Goal: Use online tool/utility: Utilize a website feature to perform a specific function

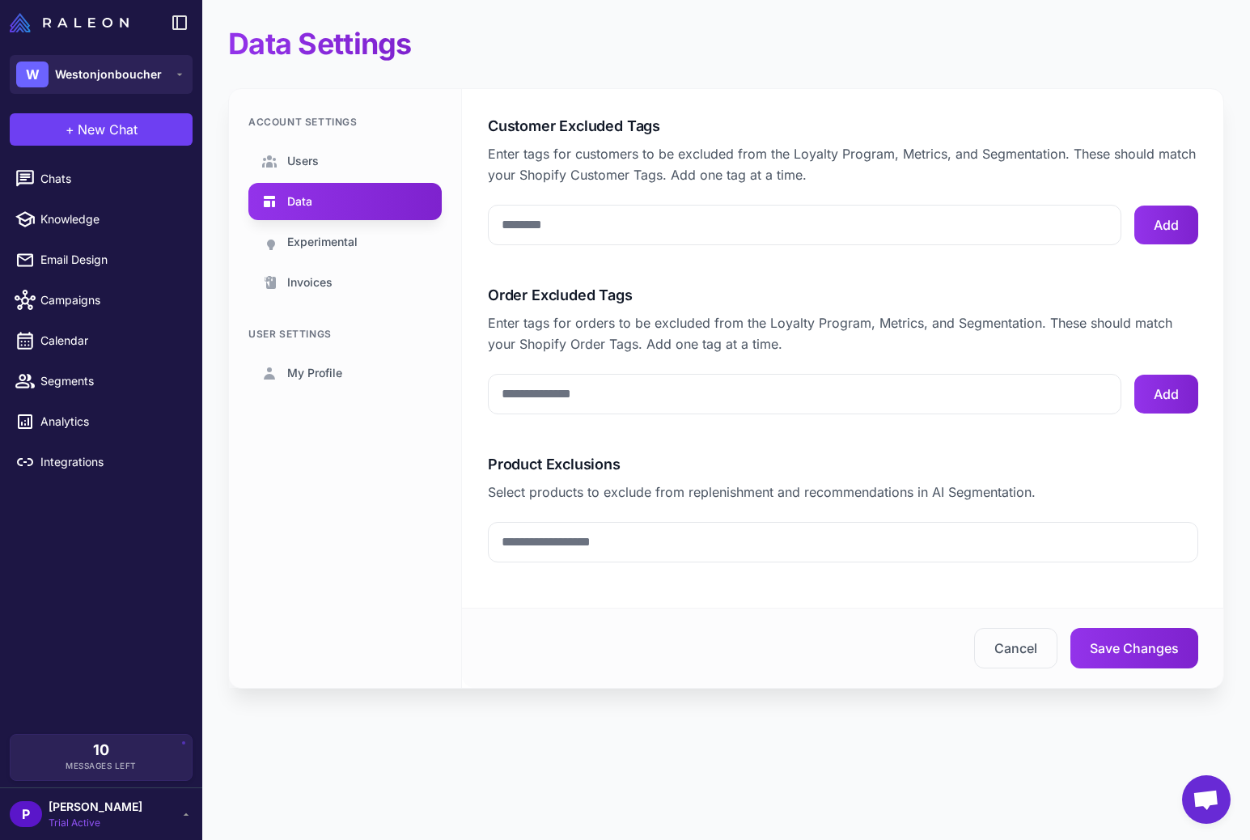
click at [90, 827] on span "Trial Active" at bounding box center [96, 823] width 94 height 15
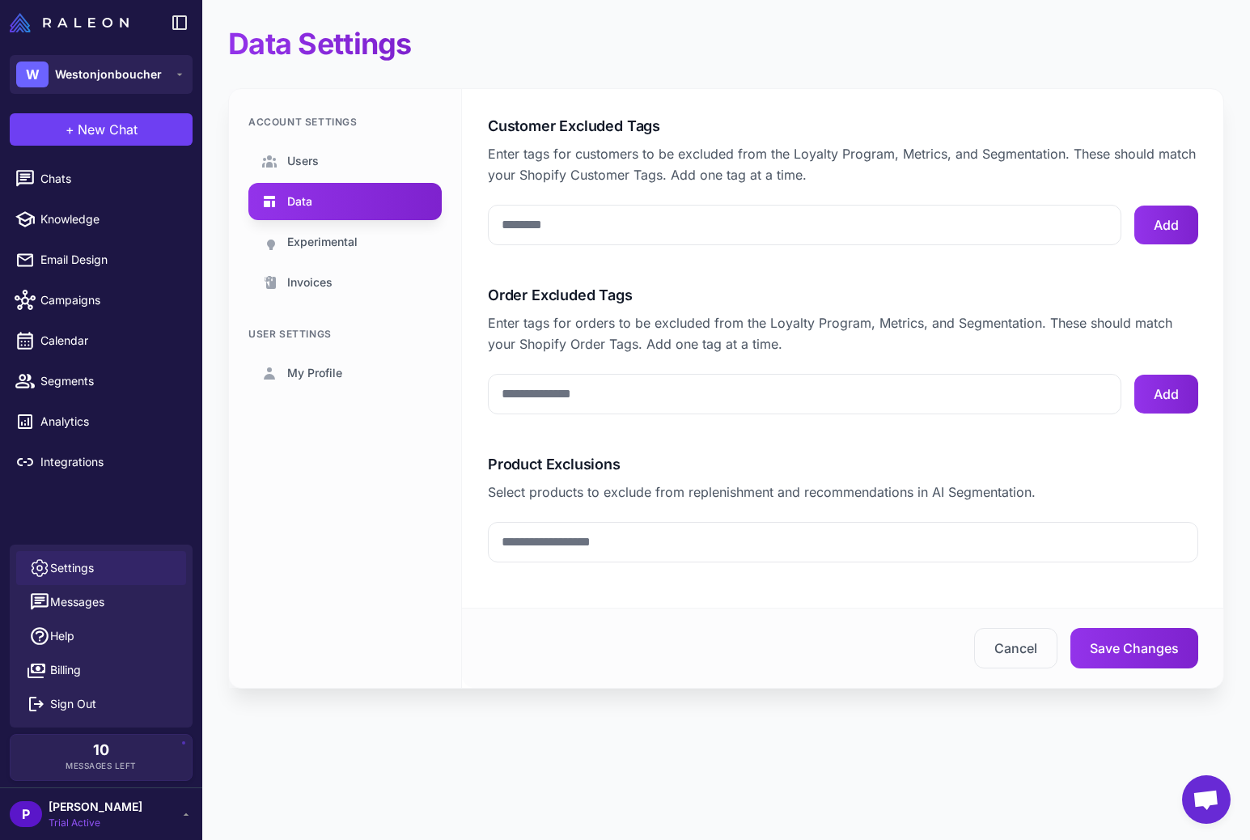
click at [82, 562] on span "Settings" at bounding box center [72, 568] width 44 height 18
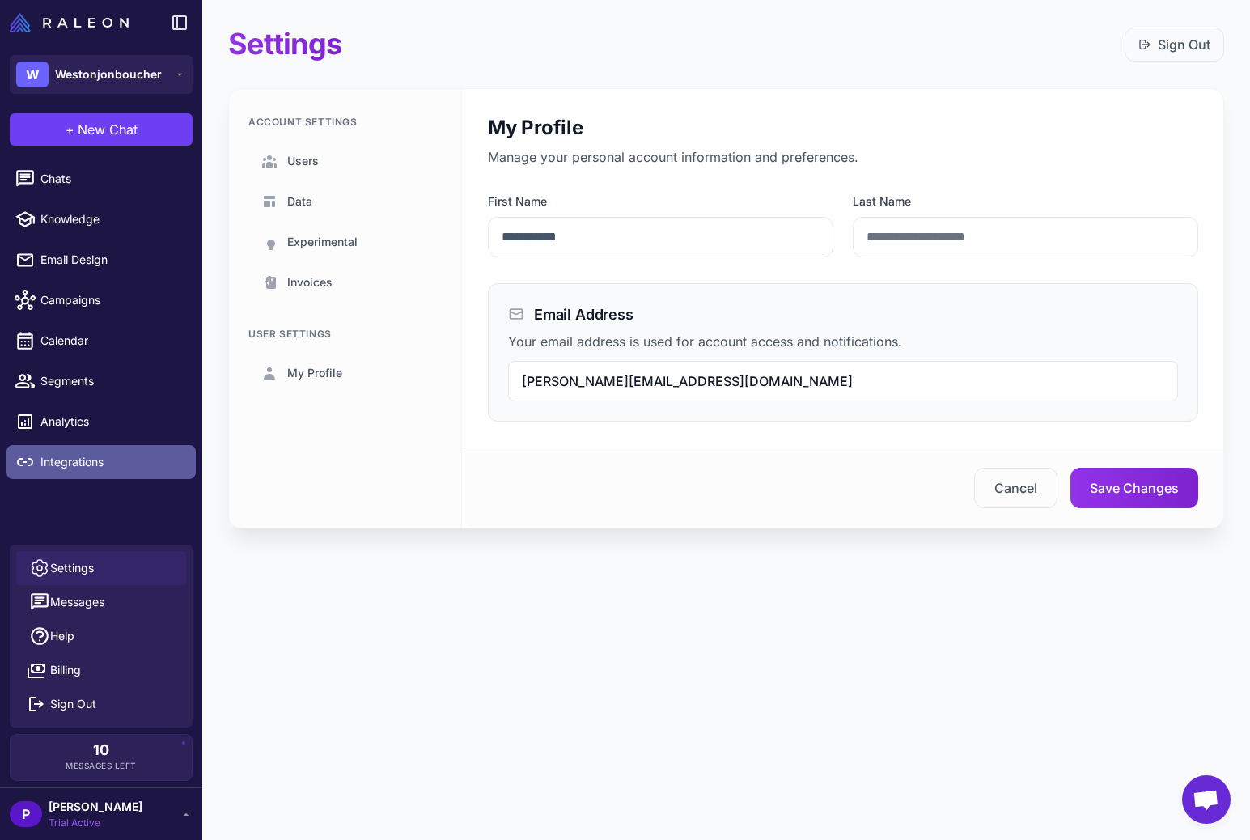
click at [96, 464] on span "Integrations" at bounding box center [111, 462] width 142 height 18
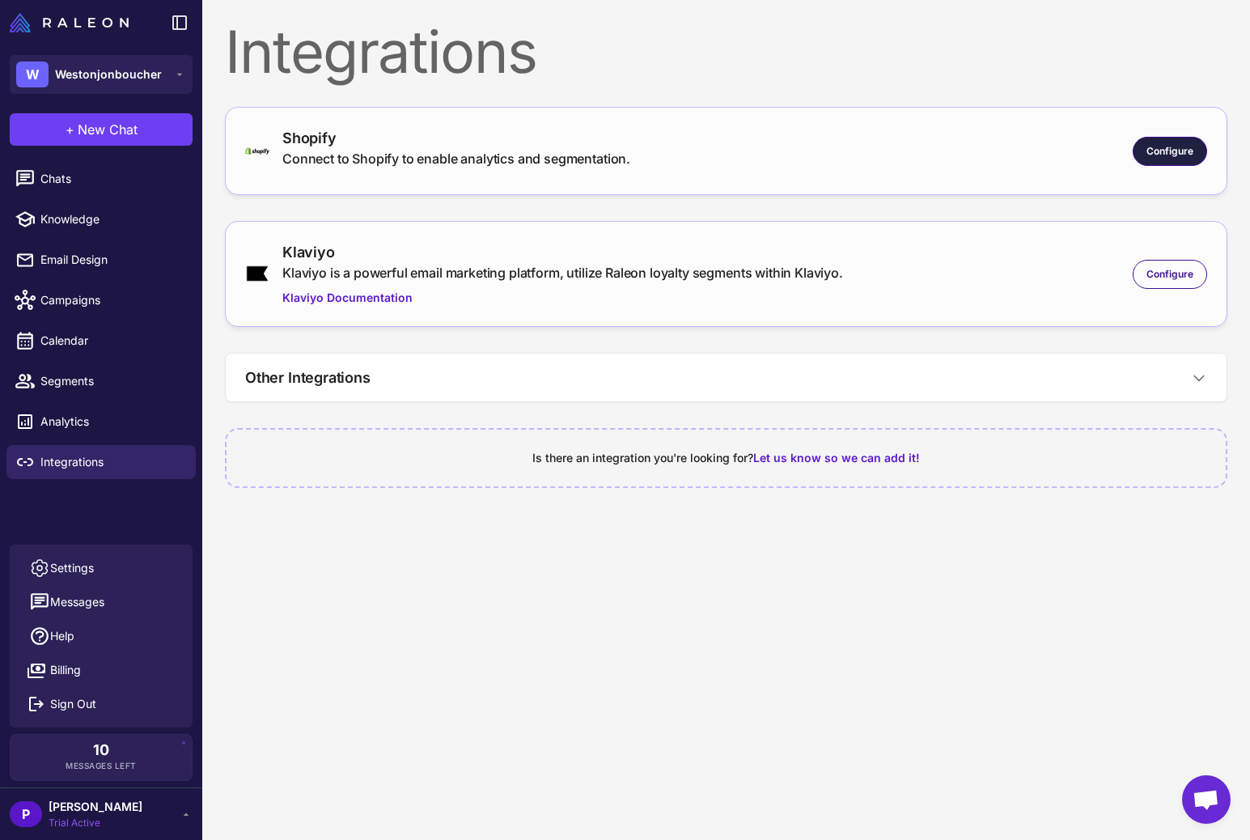
click at [1167, 151] on span "Configure" at bounding box center [1170, 151] width 47 height 15
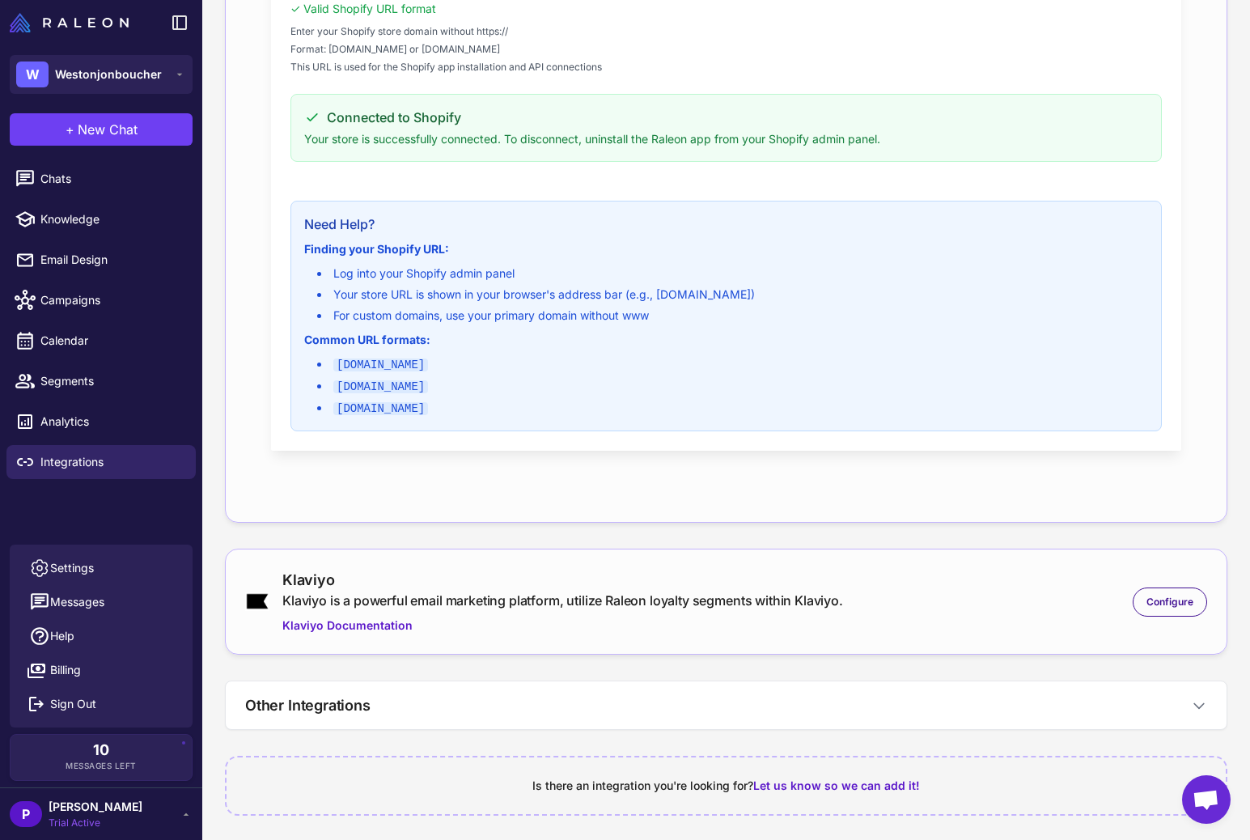
scroll to position [355, 0]
click at [1149, 596] on span "Configure" at bounding box center [1170, 599] width 47 height 15
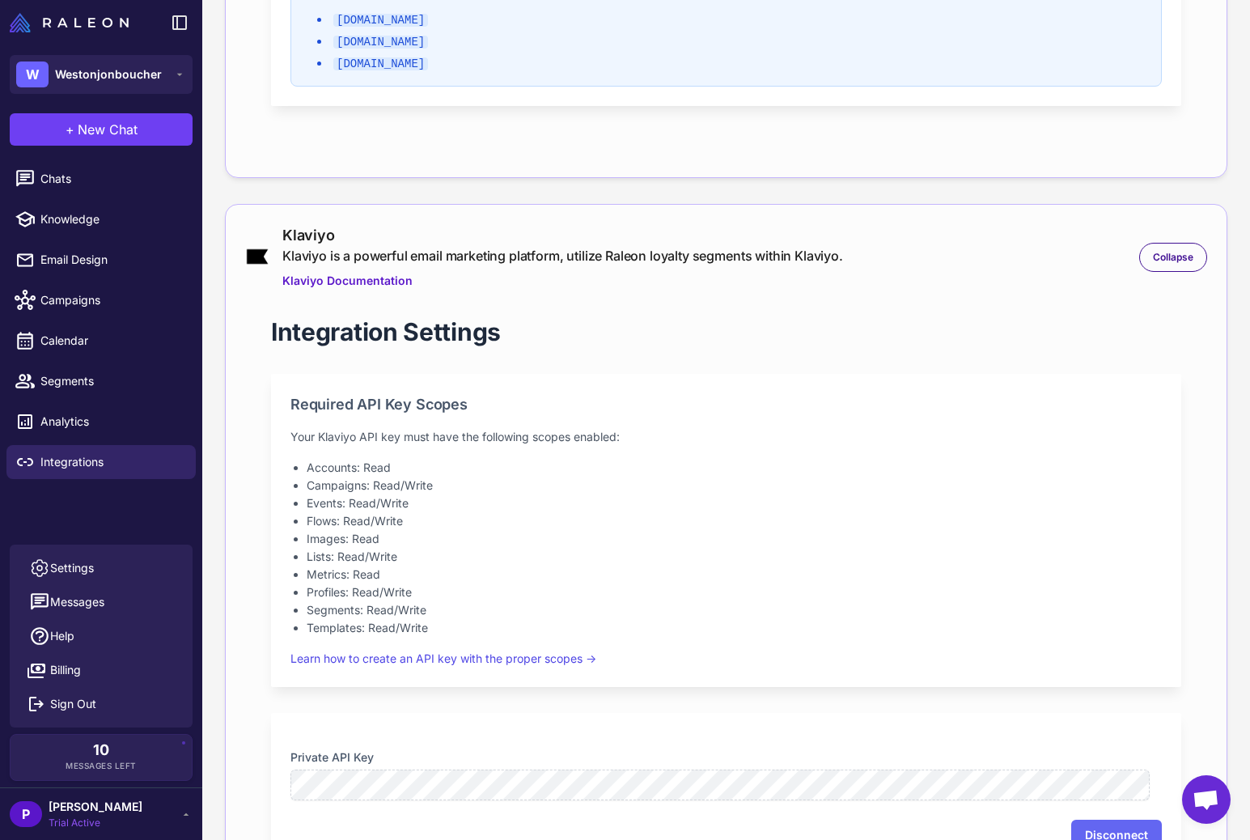
scroll to position [0, 0]
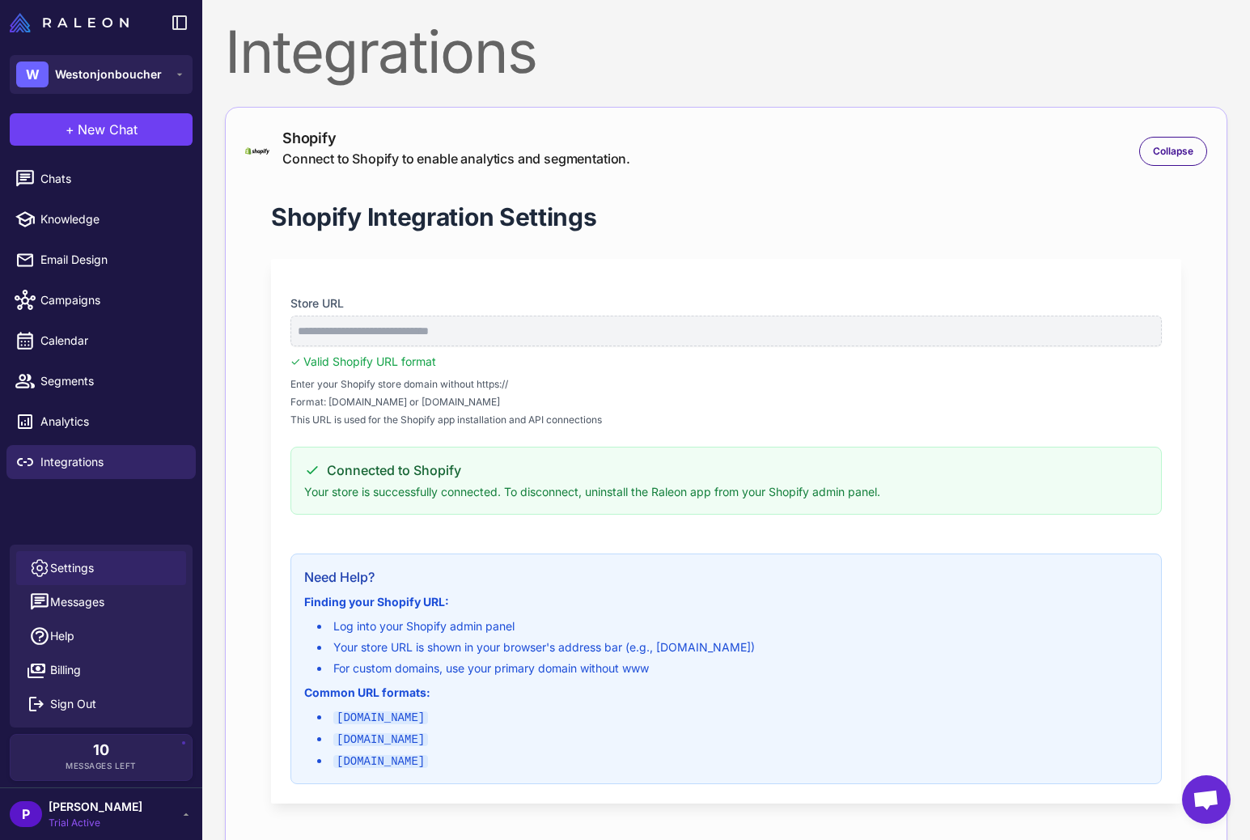
click at [104, 563] on link "Settings" at bounding box center [101, 568] width 170 height 34
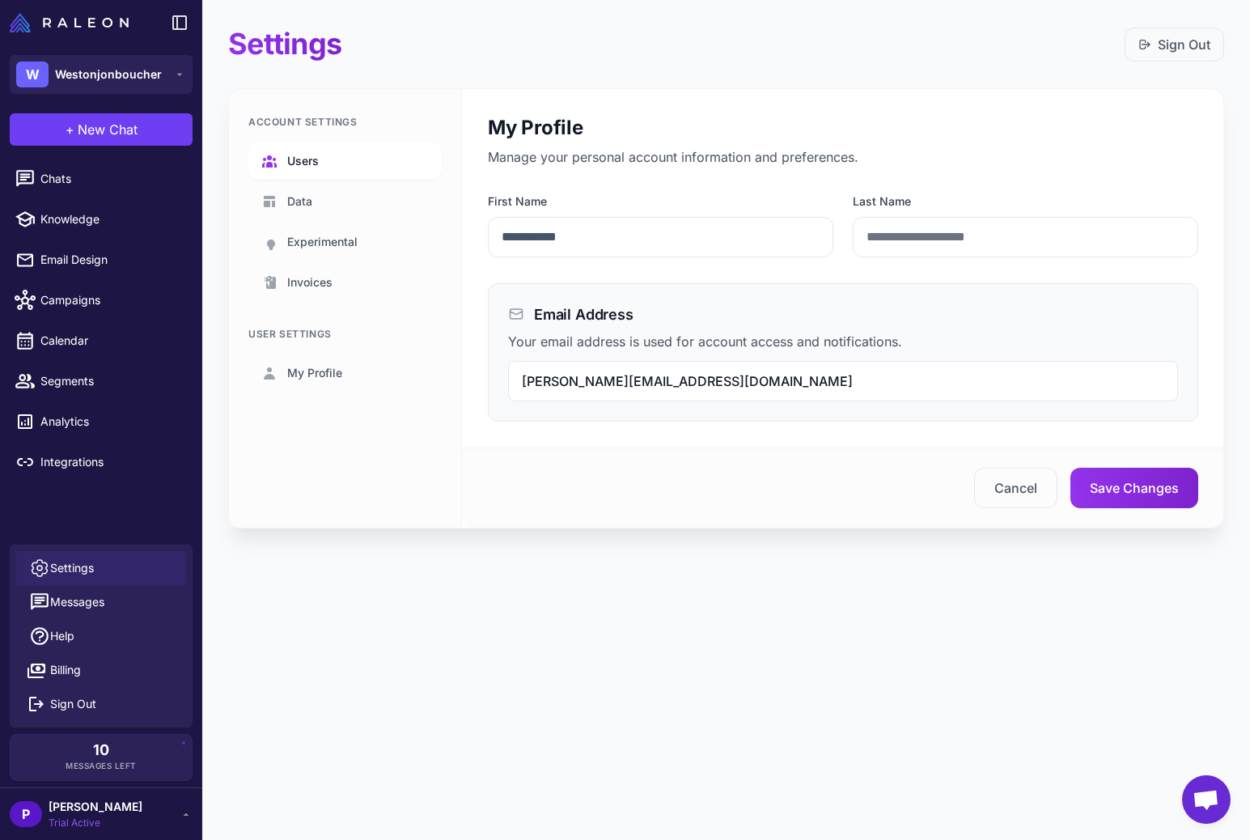
click at [295, 161] on span "Users" at bounding box center [303, 161] width 32 height 18
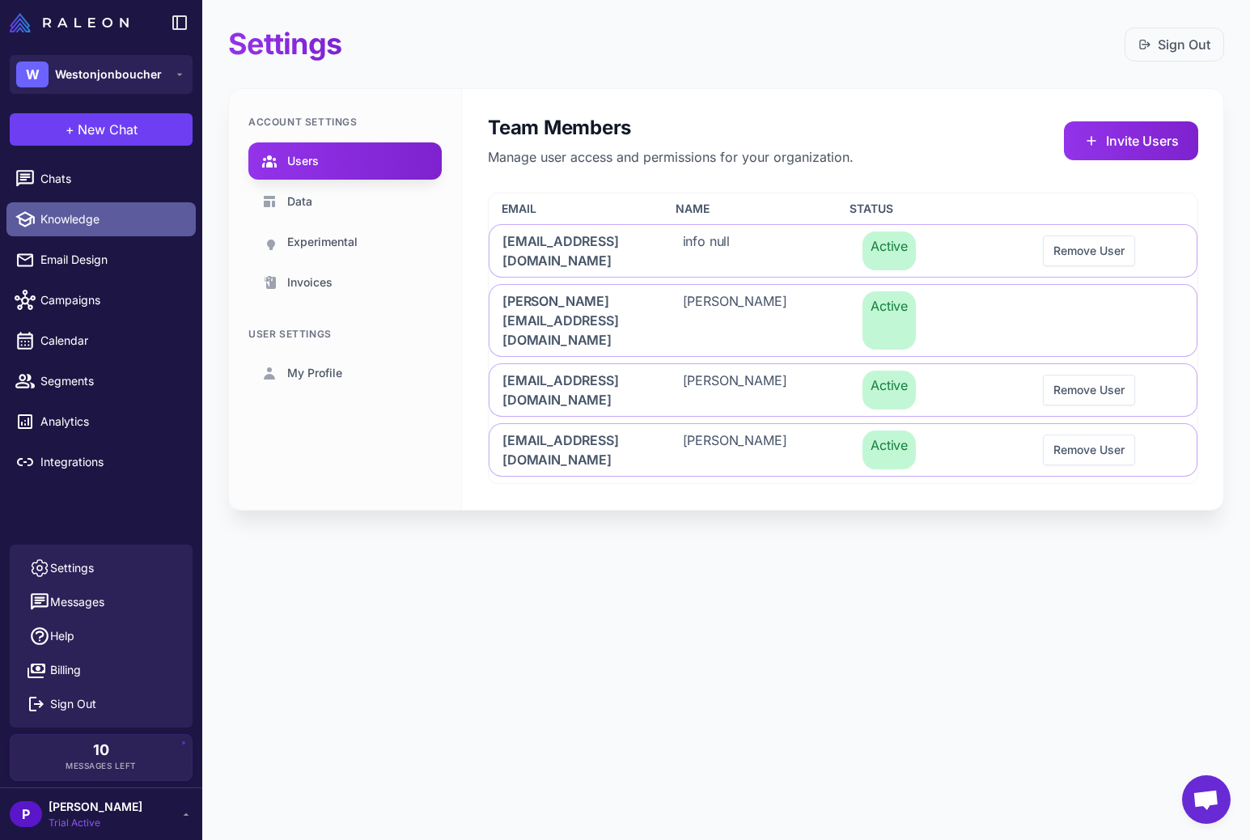
click at [65, 214] on span "Knowledge" at bounding box center [111, 219] width 142 height 18
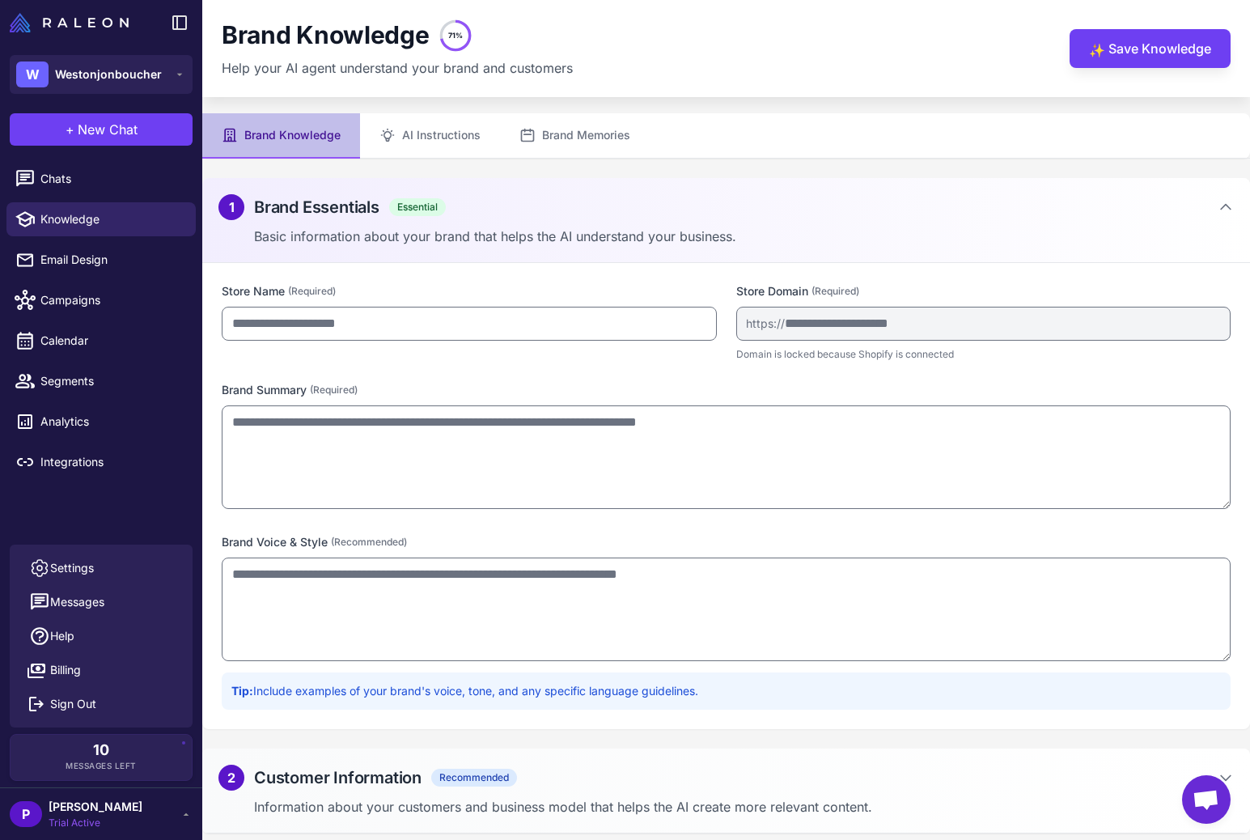
click at [464, 37] on icon "71%" at bounding box center [455, 35] width 32 height 32
click at [409, 137] on button "AI Instructions" at bounding box center [430, 135] width 140 height 45
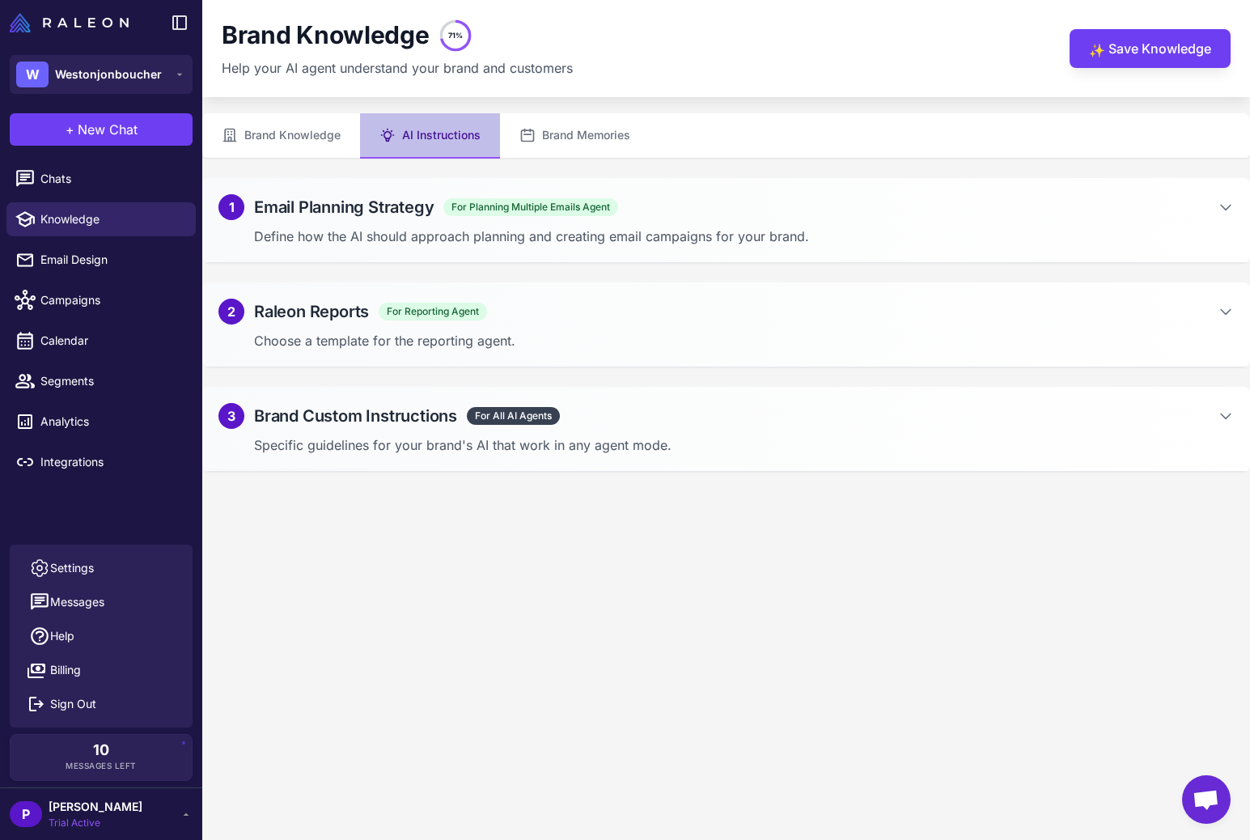
click at [579, 411] on div "3 Brand Custom Instructions For All AI Agents" at bounding box center [726, 416] width 1016 height 26
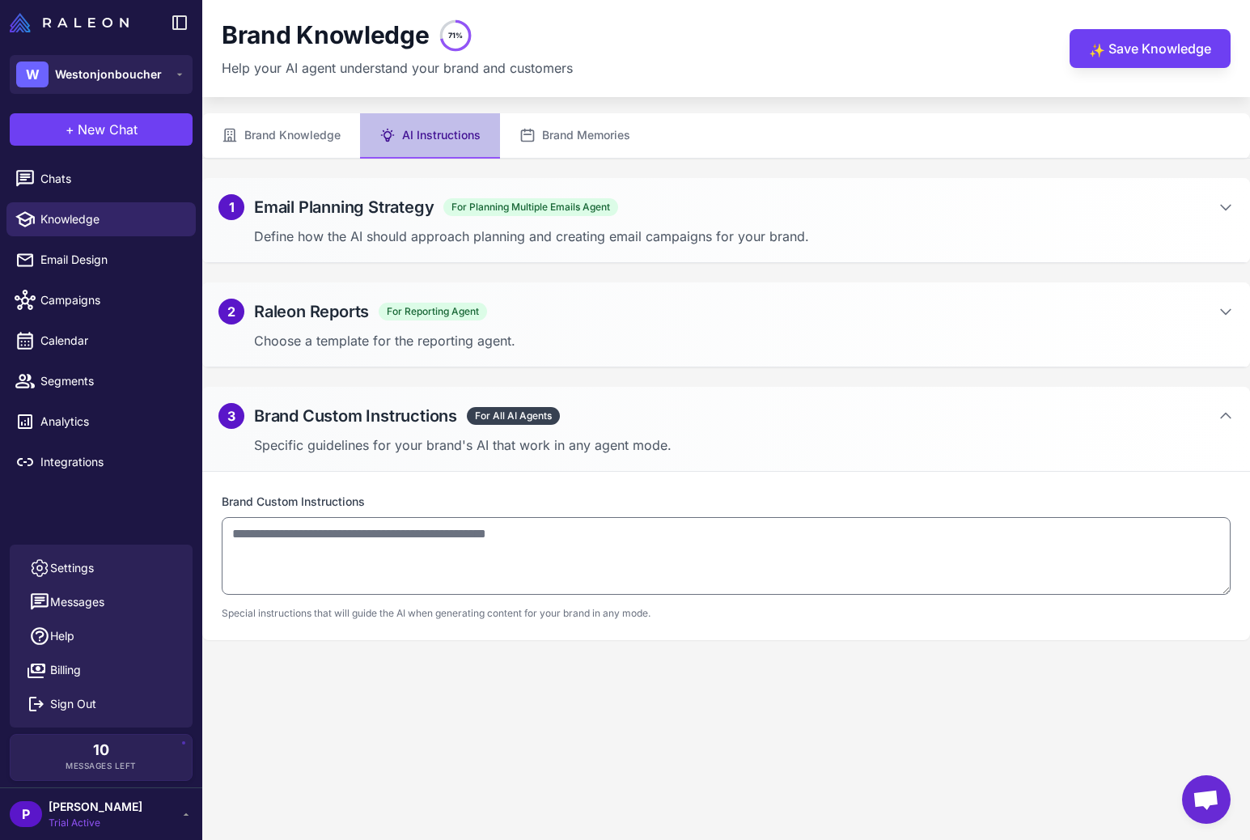
click at [298, 834] on content "Brand Knowledge 71% Help your AI agent understand your brand and customers ✨ Sa…" at bounding box center [726, 420] width 1048 height 840
click at [71, 127] on span "+" at bounding box center [70, 129] width 9 height 19
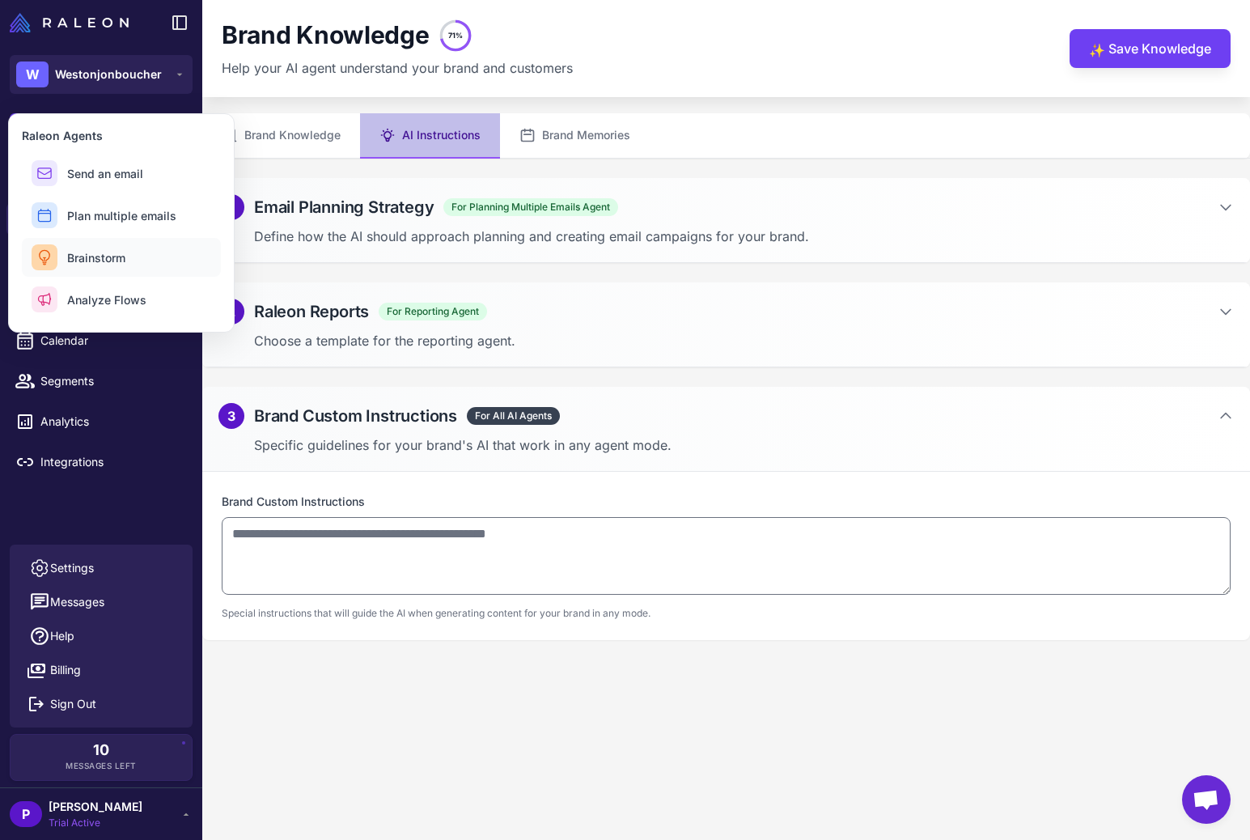
click at [106, 266] on button "Brainstorm" at bounding box center [121, 257] width 199 height 39
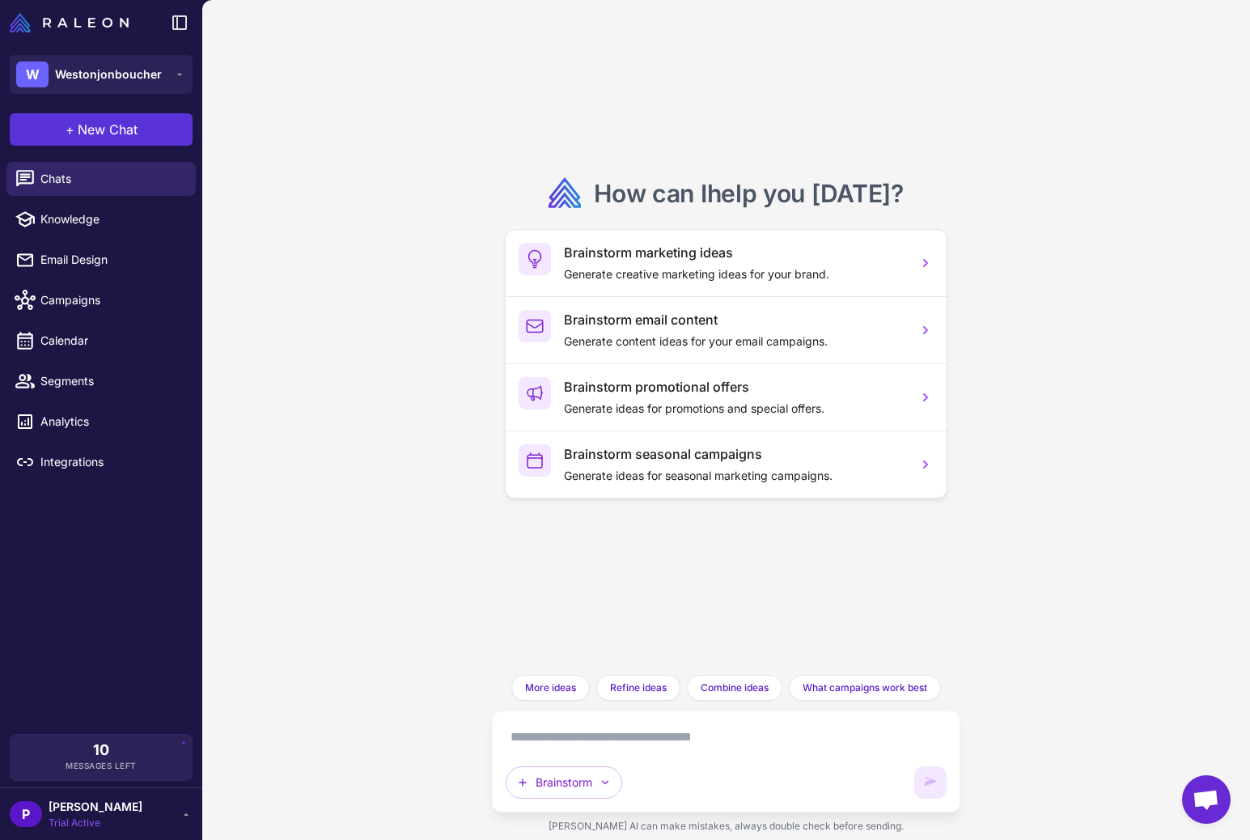
click at [98, 131] on span "New Chat" at bounding box center [108, 129] width 60 height 19
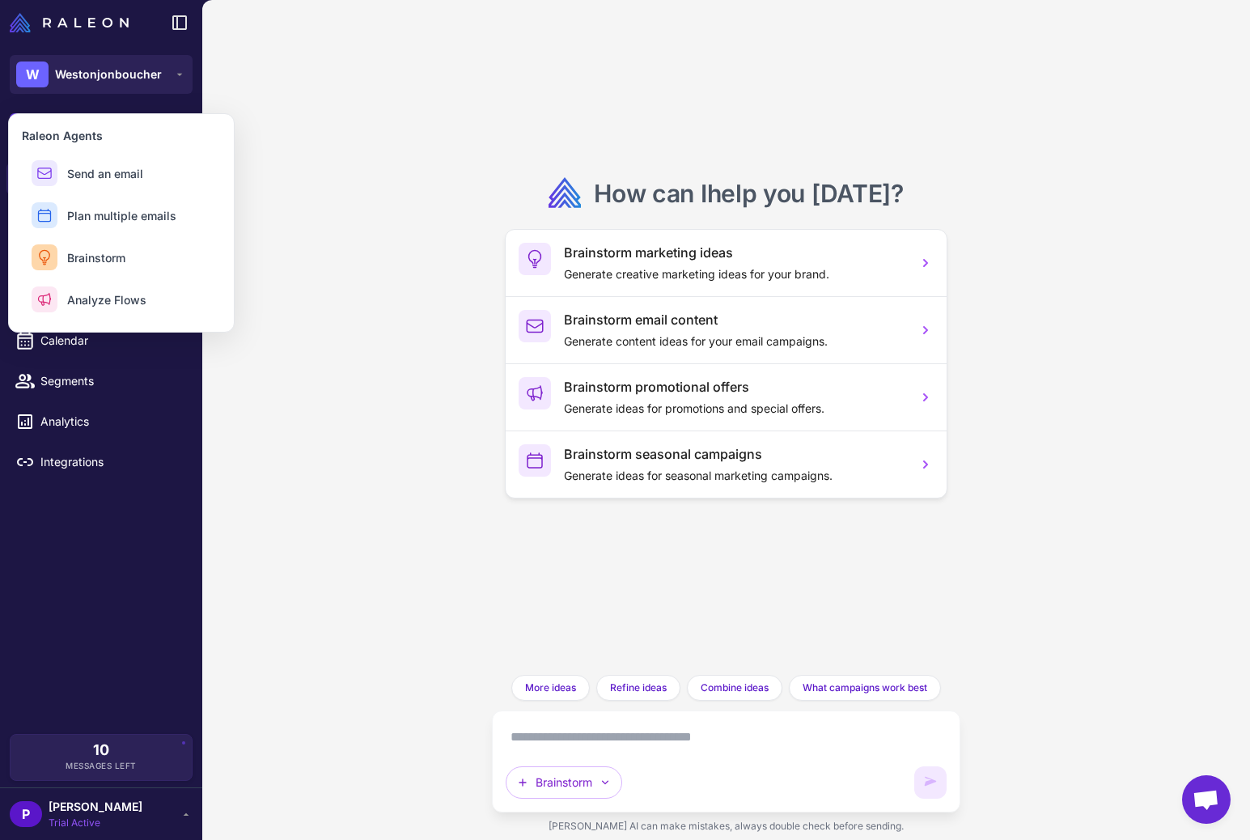
click at [426, 174] on div "How can I help you [DATE] ? Brainstorm marketing ideas Generate creative market…" at bounding box center [726, 420] width 1048 height 840
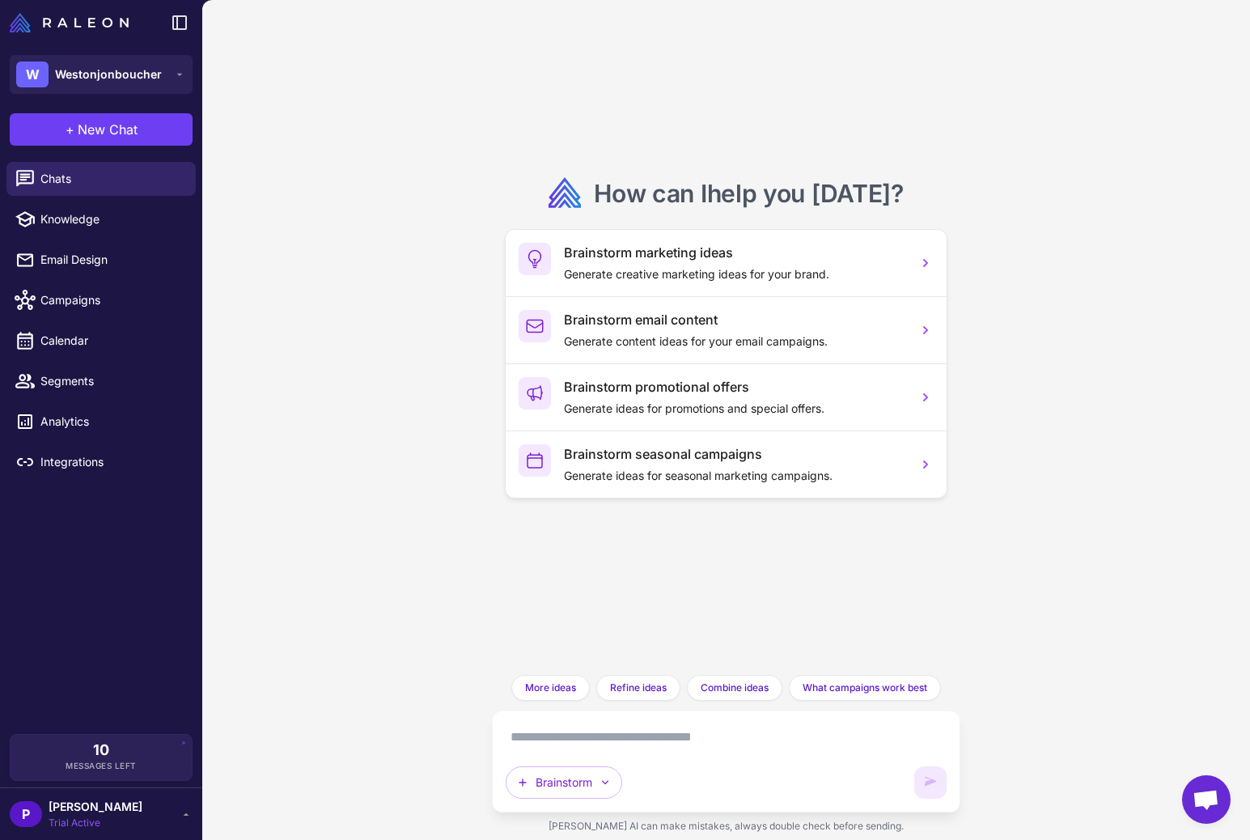
click at [617, 741] on textarea at bounding box center [726, 737] width 441 height 26
paste textarea "**********"
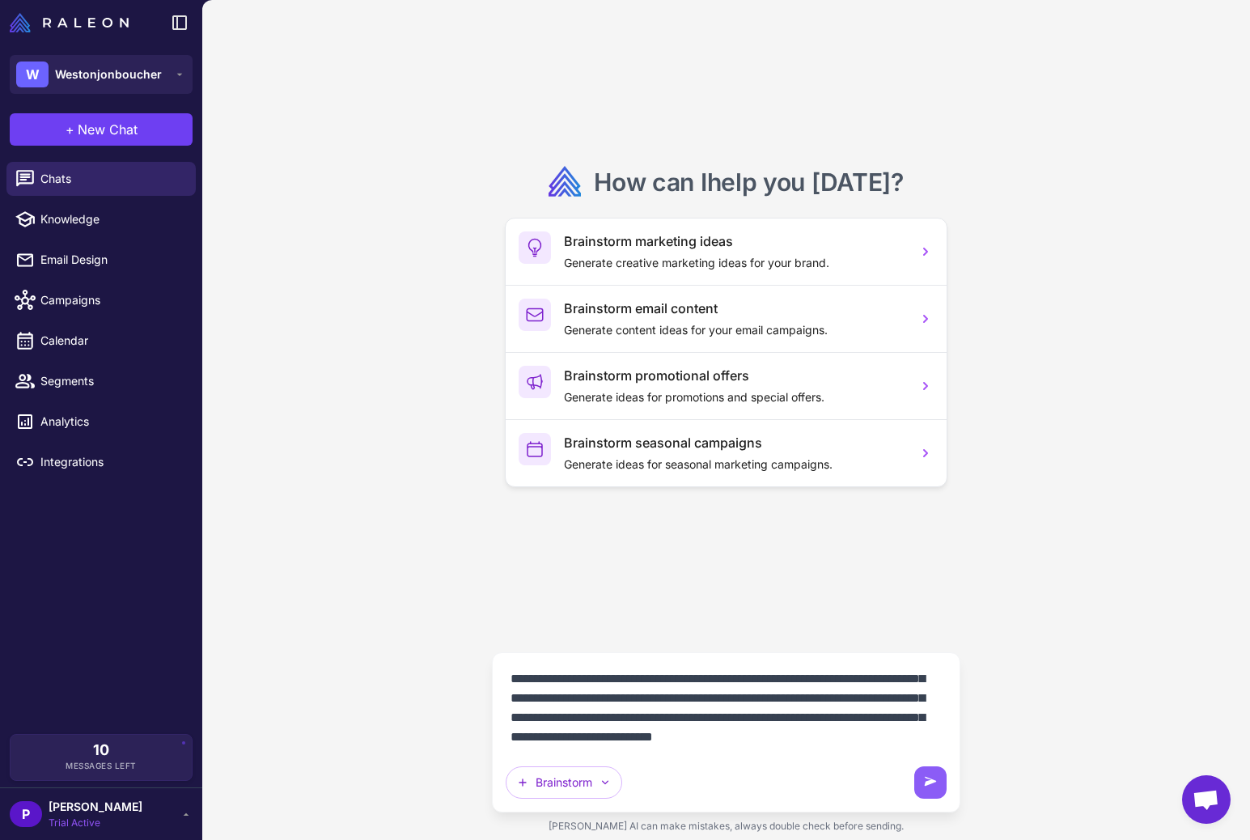
scroll to position [199, 0]
type textarea "**********"
click at [588, 782] on button "Brainstorm" at bounding box center [564, 782] width 117 height 32
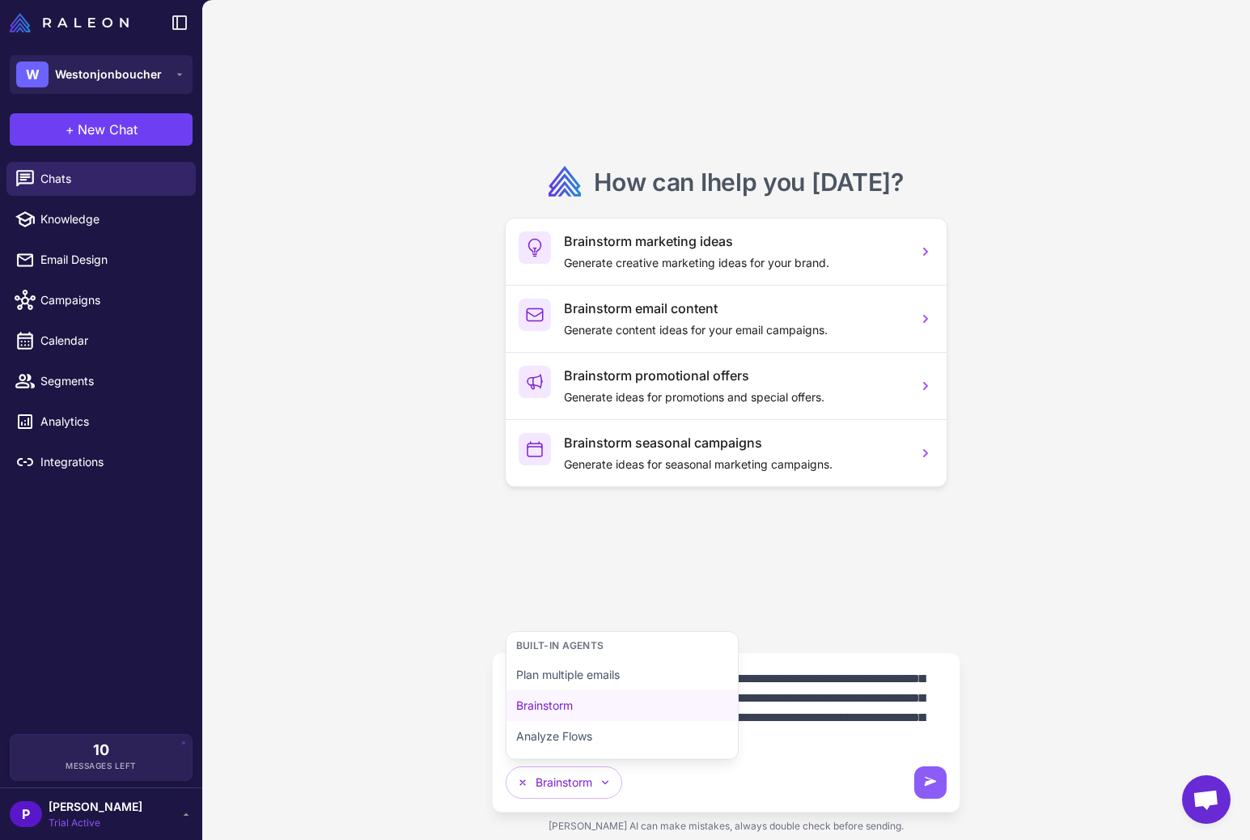
click at [756, 735] on textarea "**********" at bounding box center [726, 708] width 441 height 84
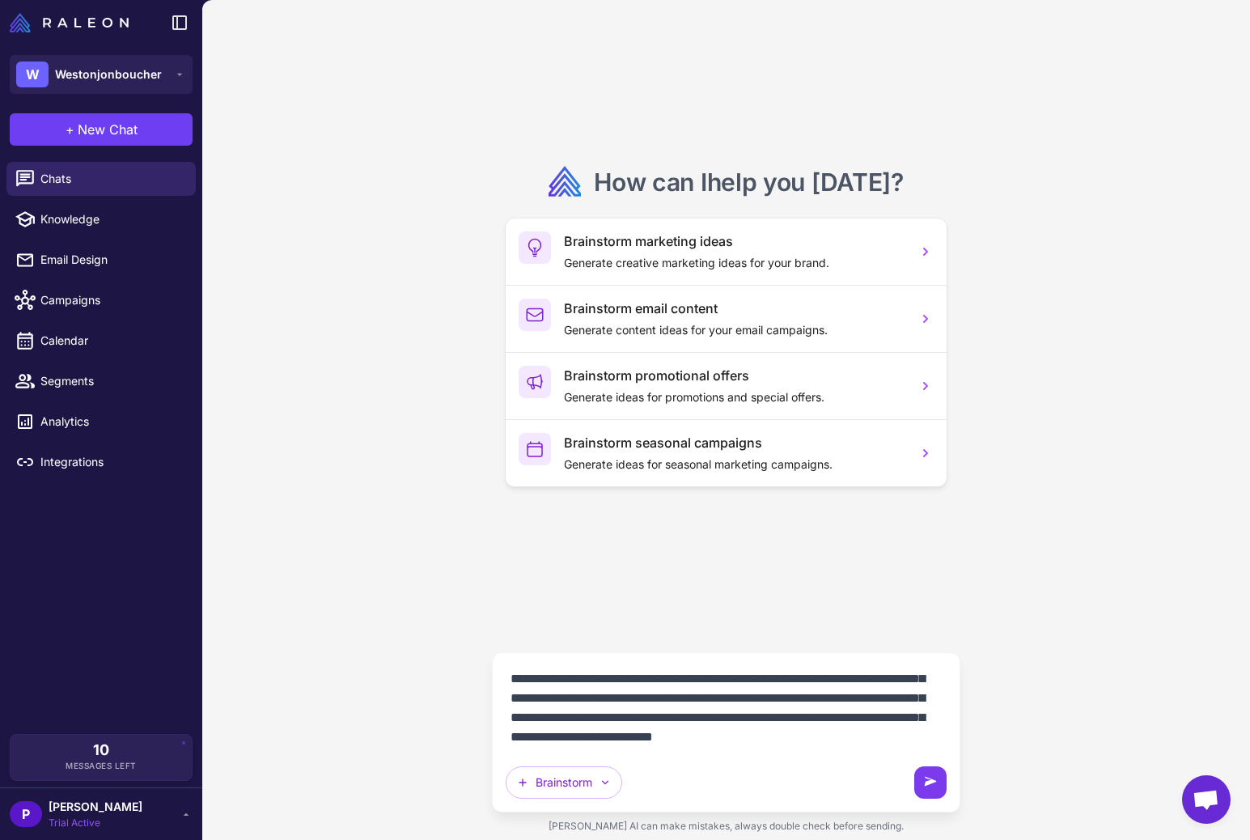
click at [936, 778] on icon at bounding box center [930, 782] width 16 height 16
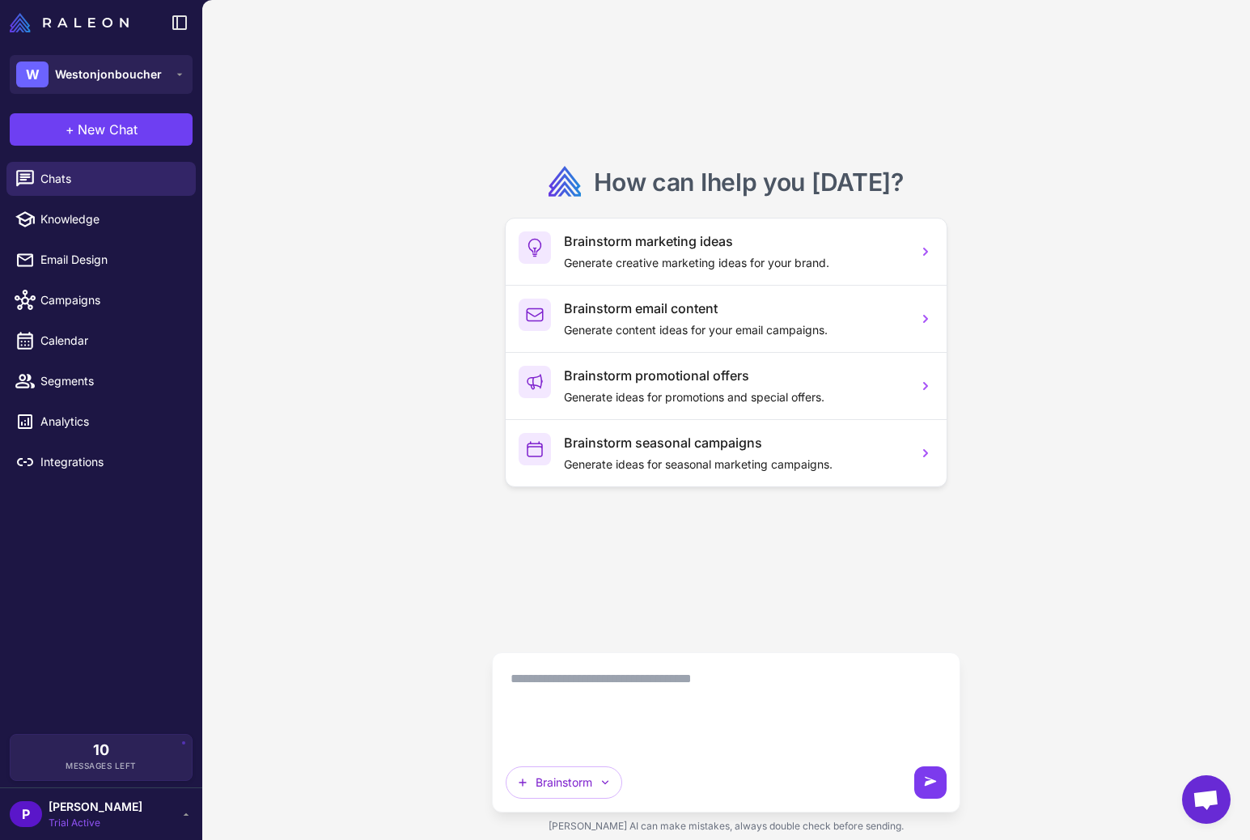
scroll to position [0, 0]
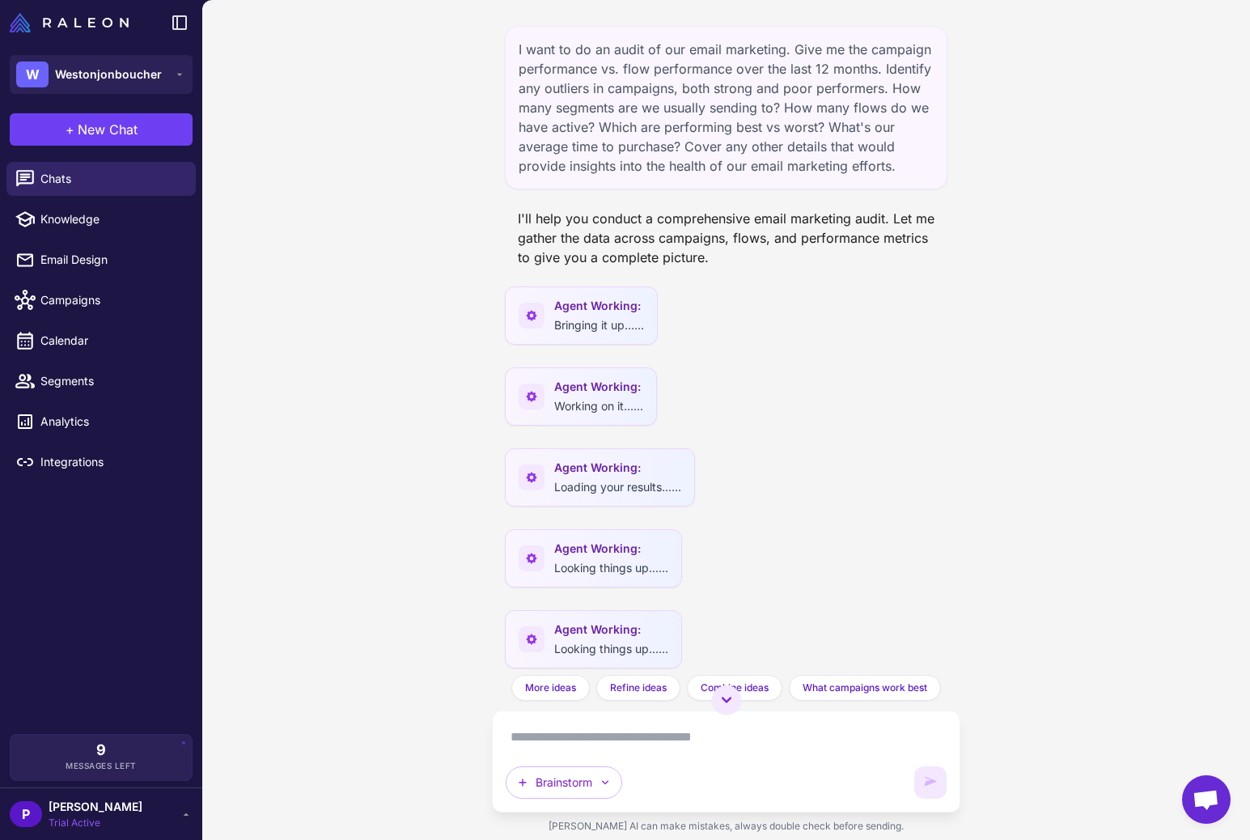
scroll to position [36, 0]
